Goal: Task Accomplishment & Management: Manage account settings

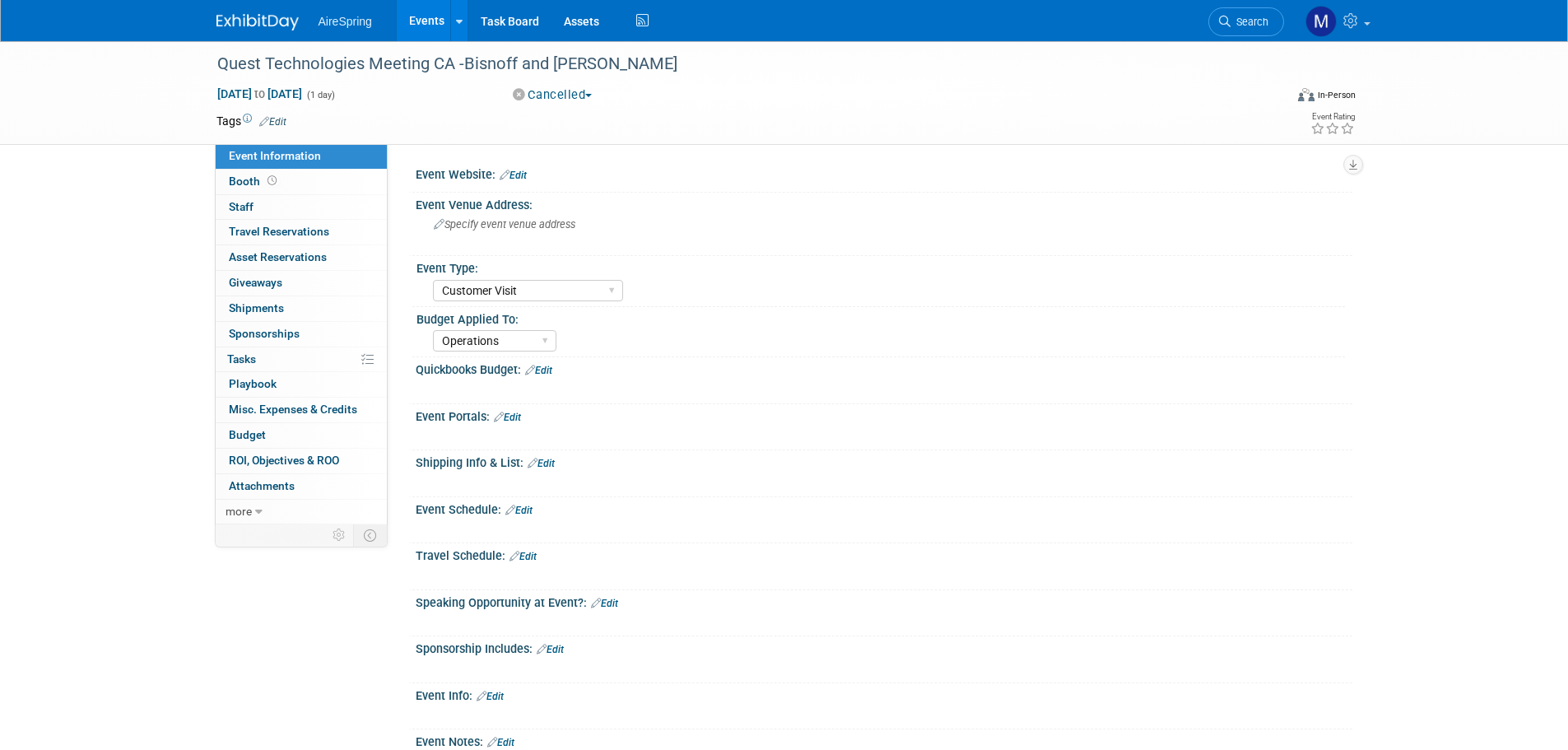
select select "Customer Visit"
select select "Operations"
click at [1370, 497] on div "Quest Technologies Meeting CA -Bisnoff and Noblitt Jul 18, 2025 to Jul 18, 2025…" at bounding box center [784, 480] width 1568 height 878
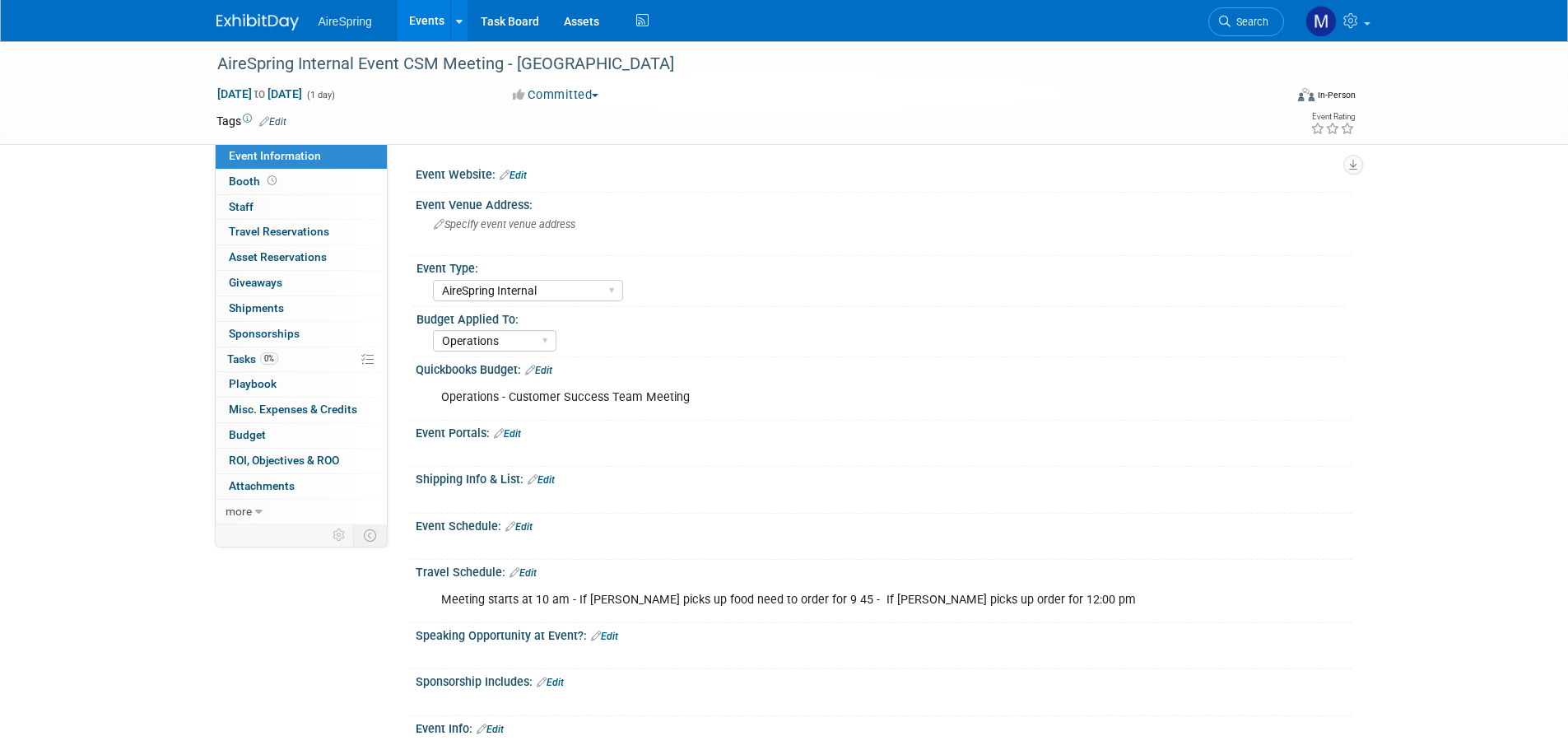
select select "AireSpring Internal"
select select "Operations"
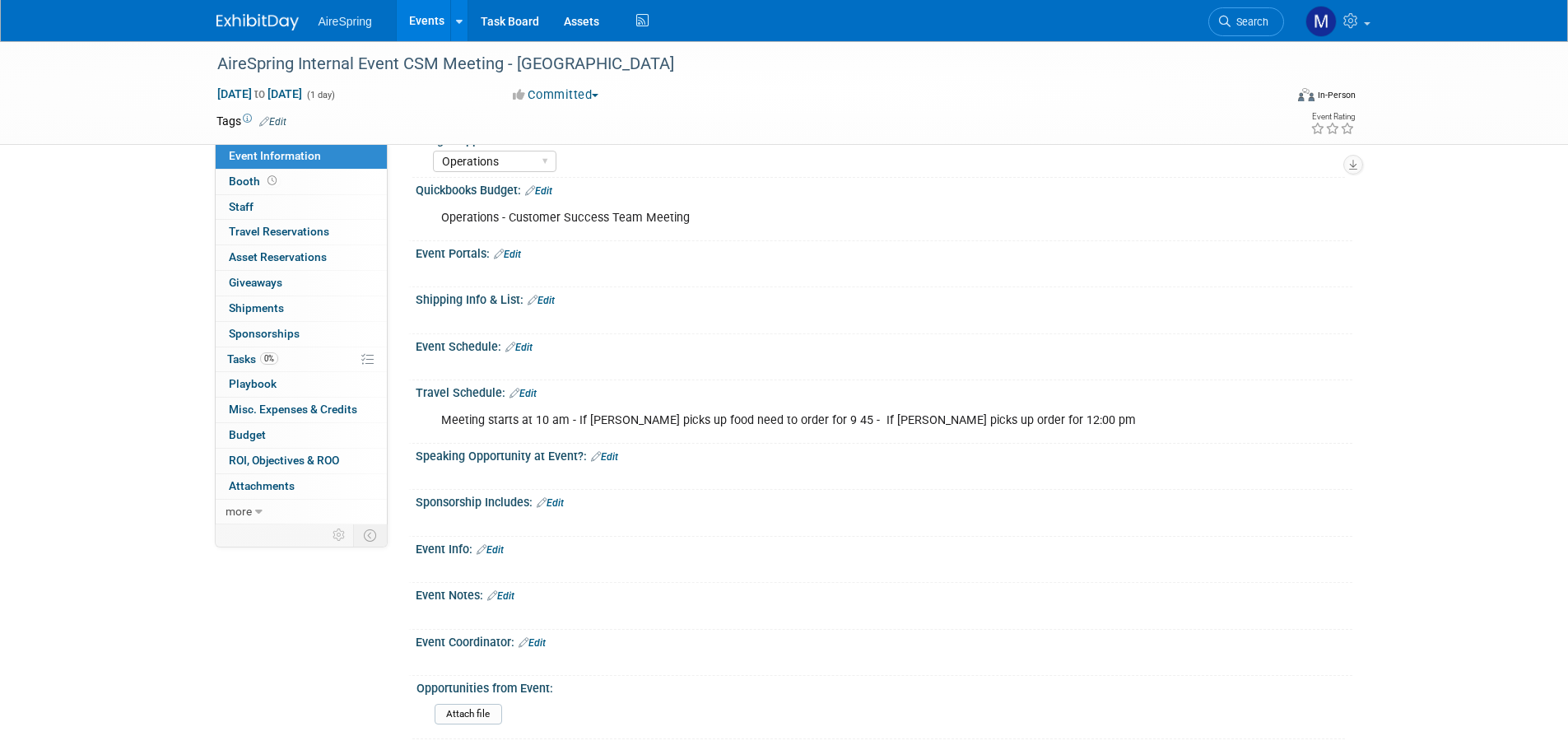
scroll to position [329, 0]
